Goal: Task Accomplishment & Management: Use online tool/utility

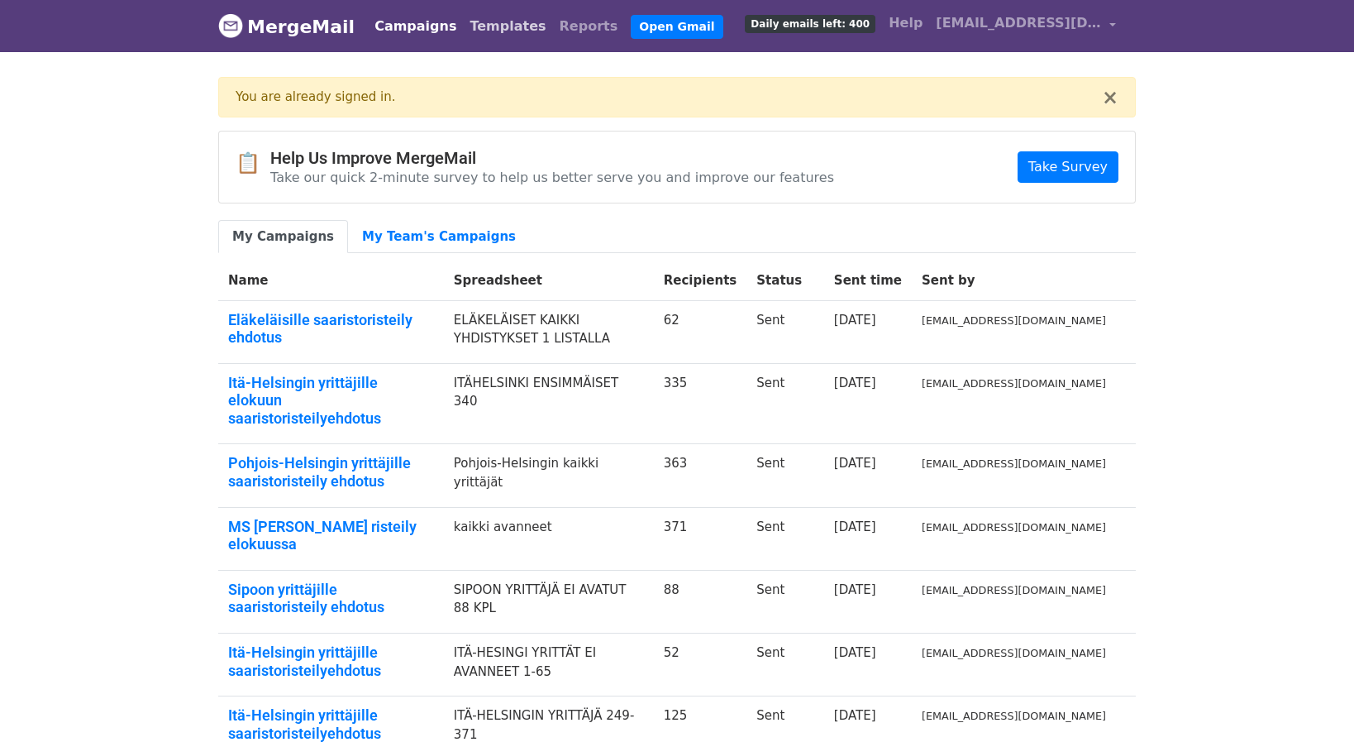
click at [467, 23] on link "Templates" at bounding box center [507, 26] width 89 height 33
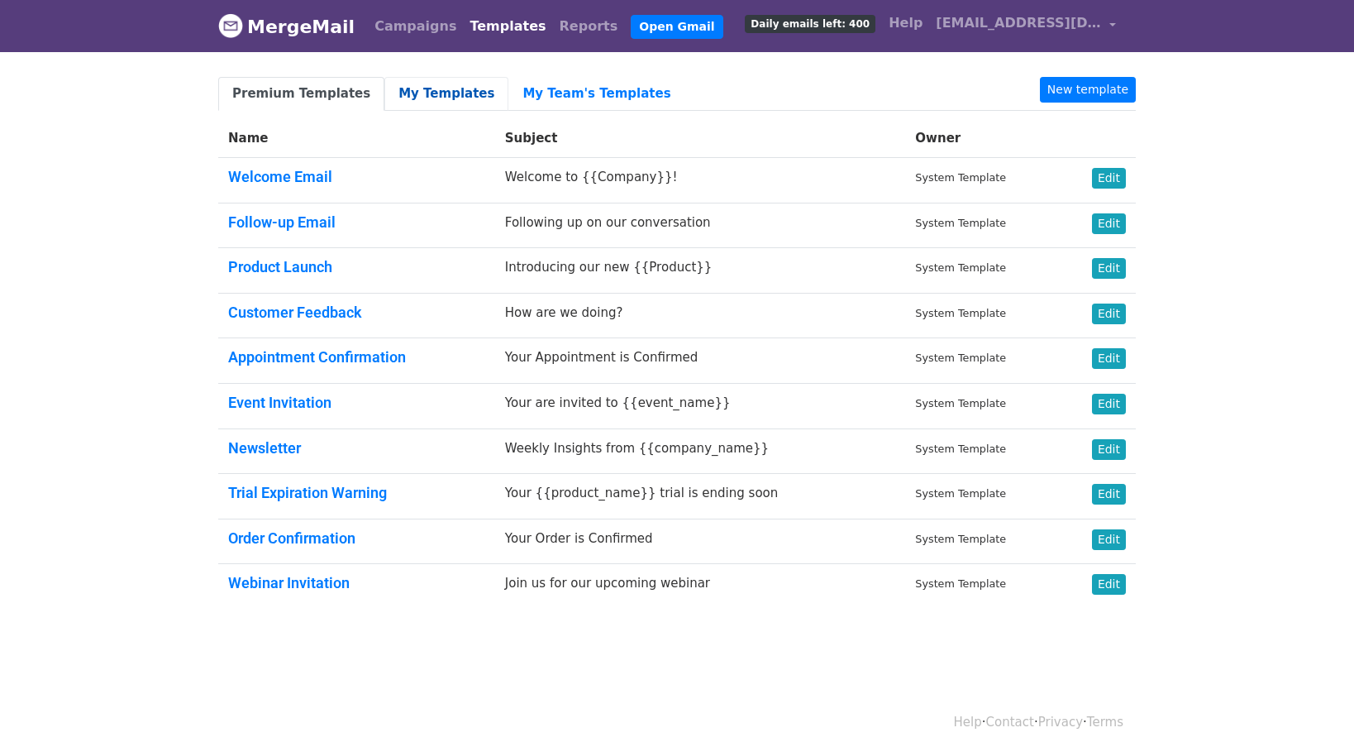
click at [439, 88] on link "My Templates" at bounding box center [447, 94] width 124 height 34
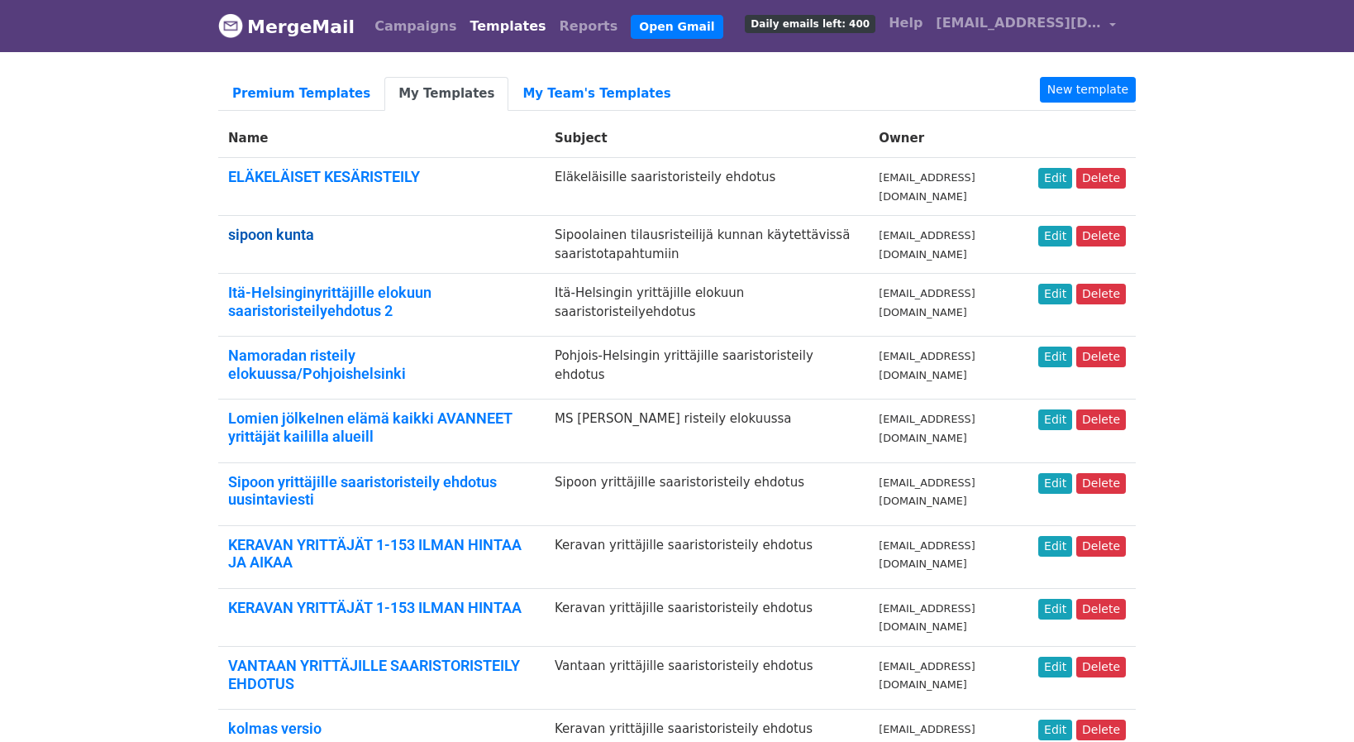
click at [301, 230] on link "sipoon kunta" at bounding box center [271, 234] width 86 height 17
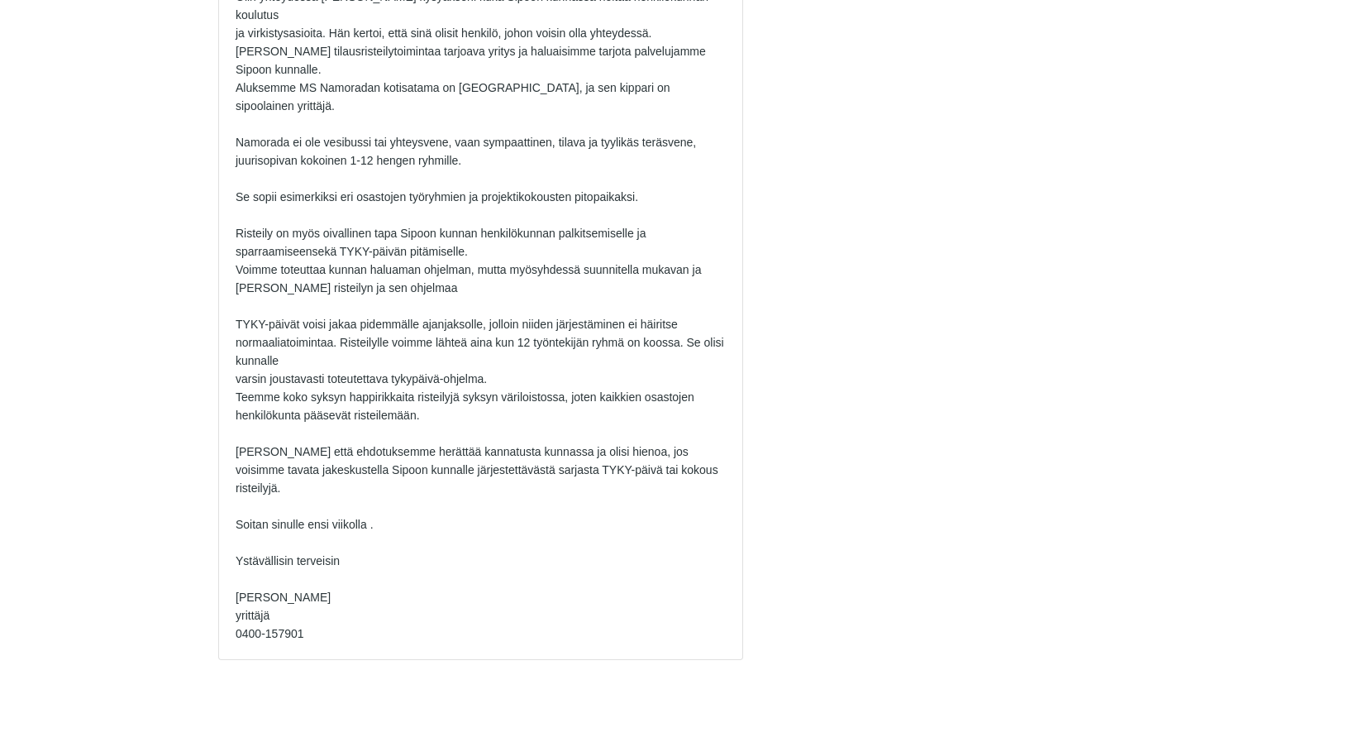
scroll to position [308, 0]
